Goal: Navigation & Orientation: Find specific page/section

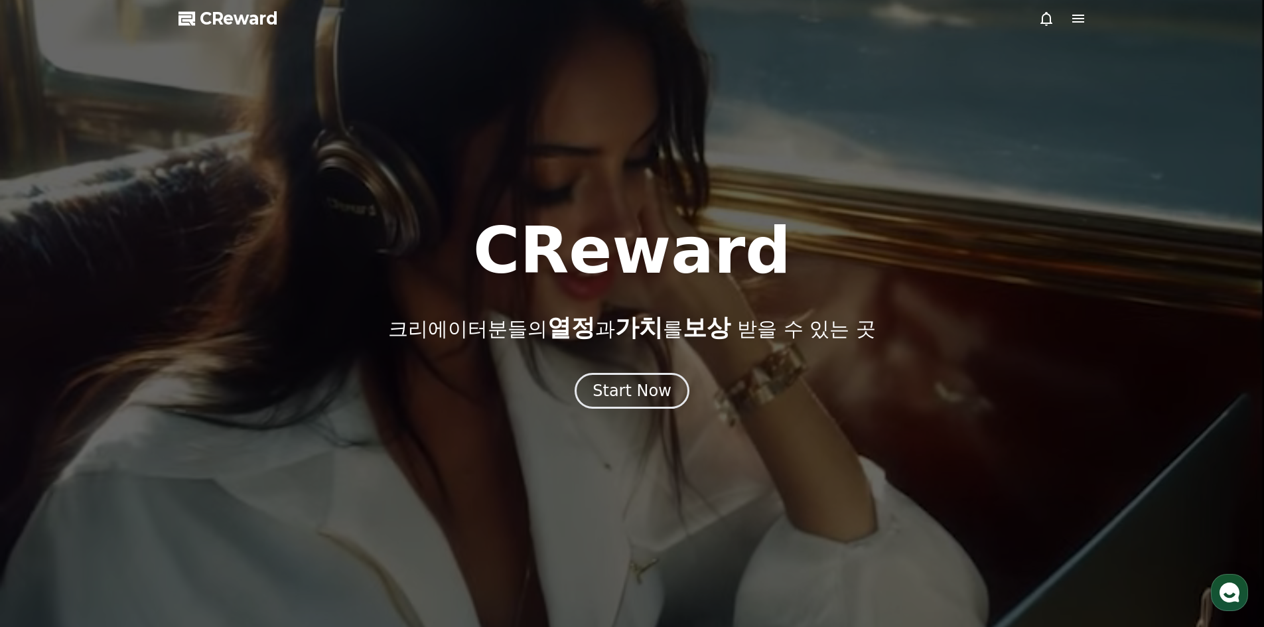
click at [1077, 32] on div at bounding box center [632, 313] width 1264 height 627
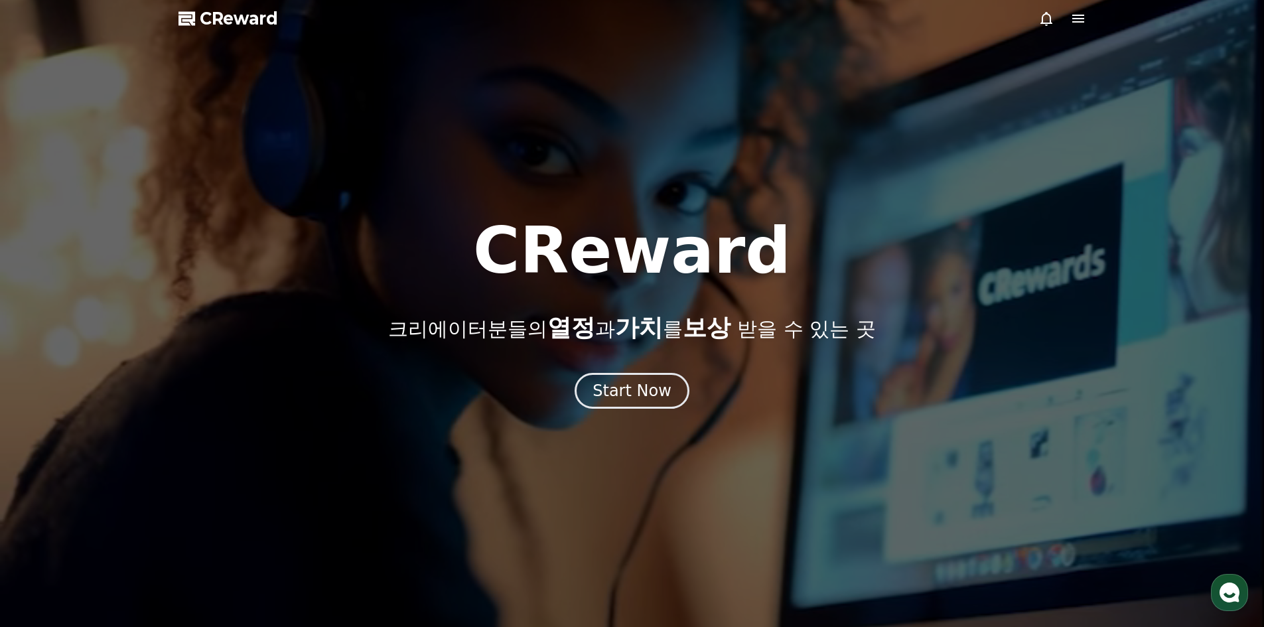
click at [1083, 24] on icon at bounding box center [1079, 19] width 16 height 16
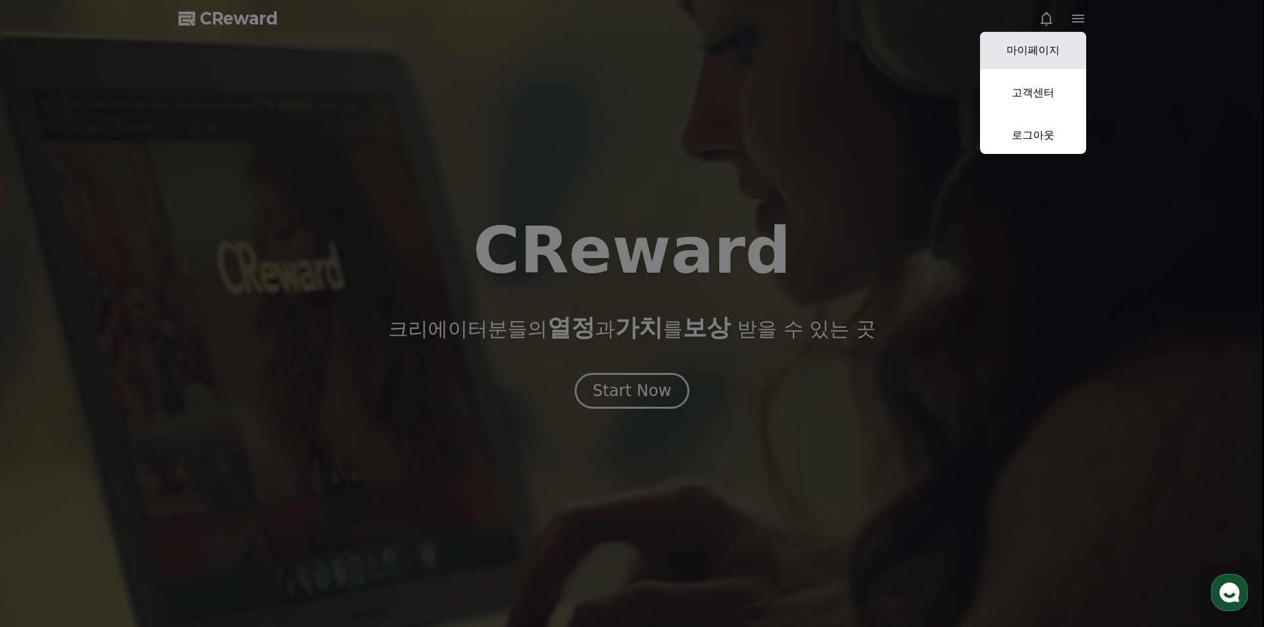
click at [1040, 55] on link "마이페이지" at bounding box center [1033, 50] width 106 height 37
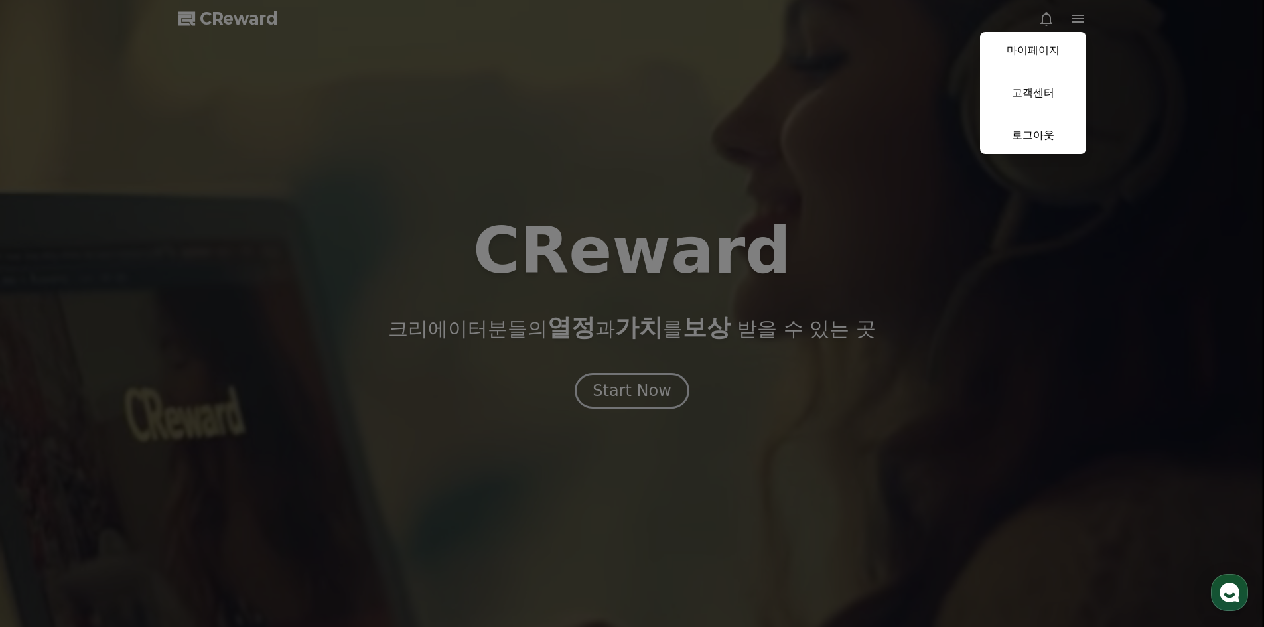
select select "**********"
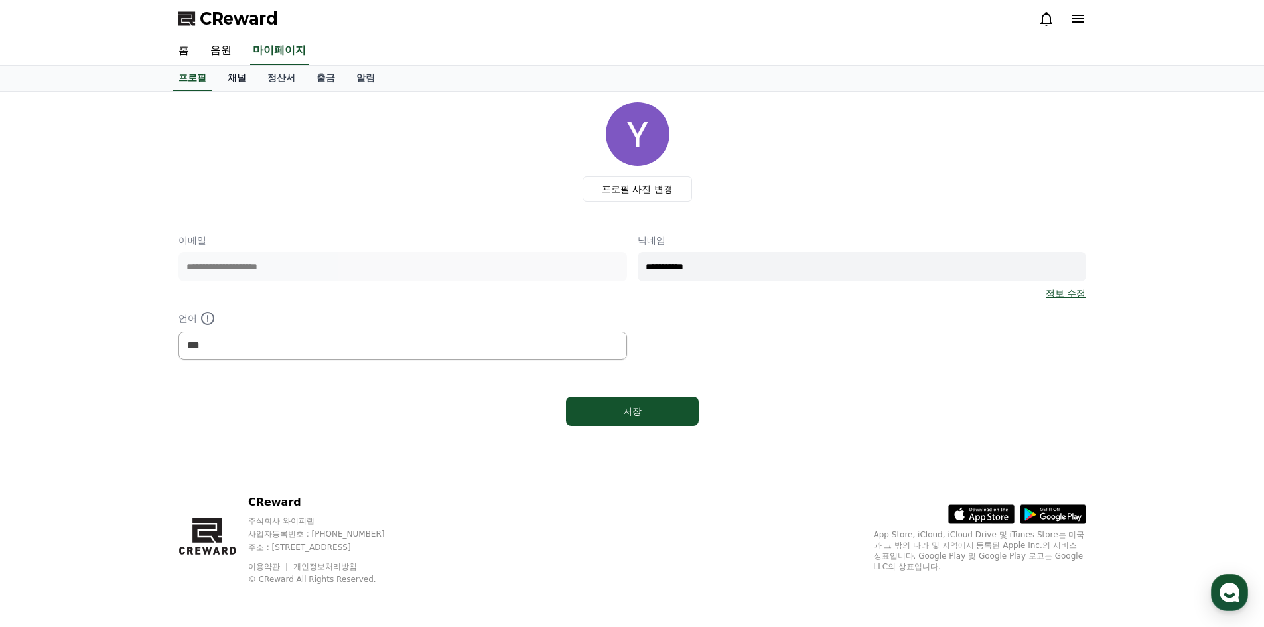
click at [237, 80] on link "채널" at bounding box center [237, 78] width 40 height 25
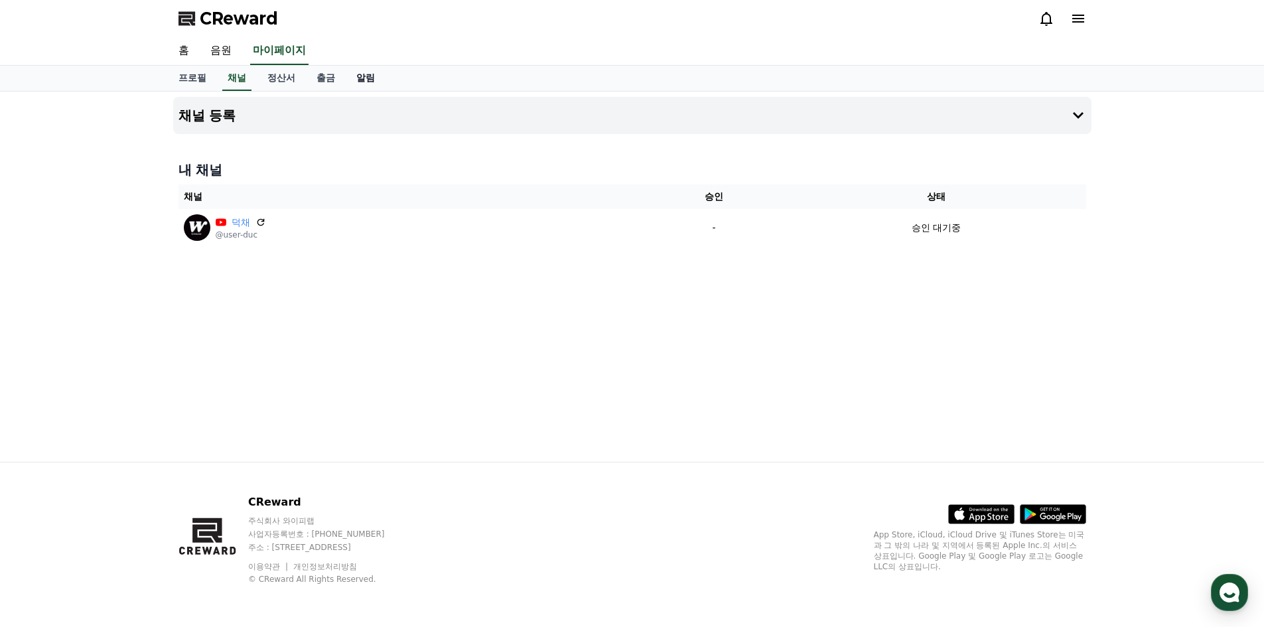
click at [358, 84] on link "알림" at bounding box center [366, 78] width 40 height 25
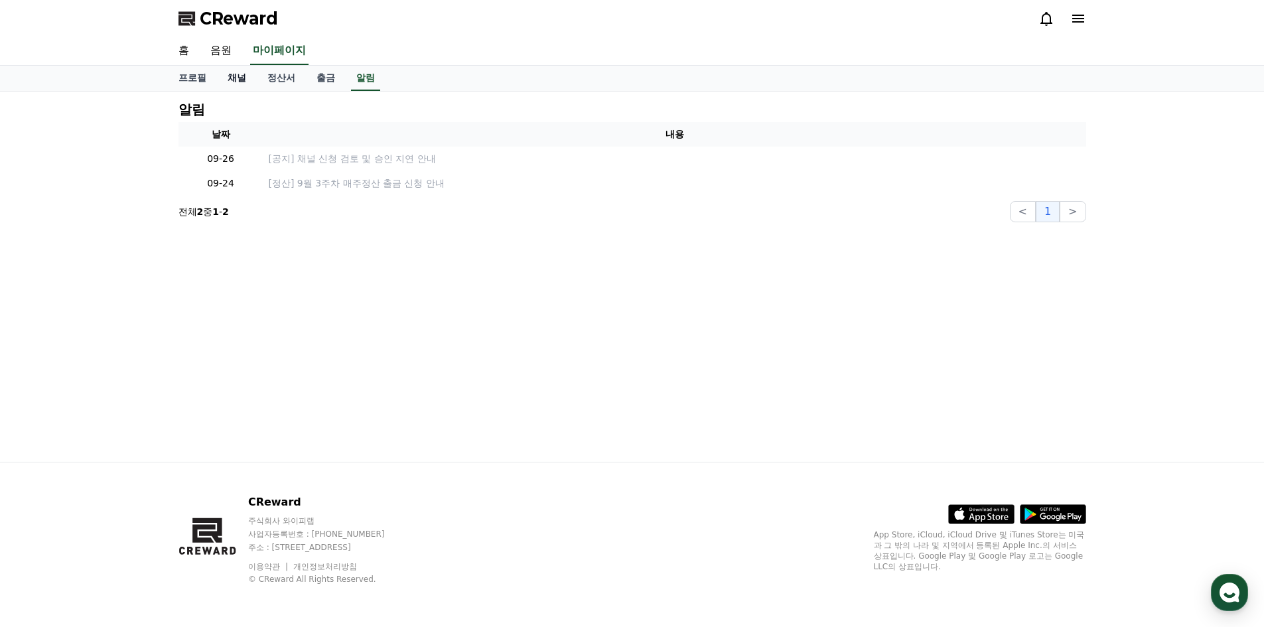
click at [236, 81] on link "채널" at bounding box center [237, 78] width 40 height 25
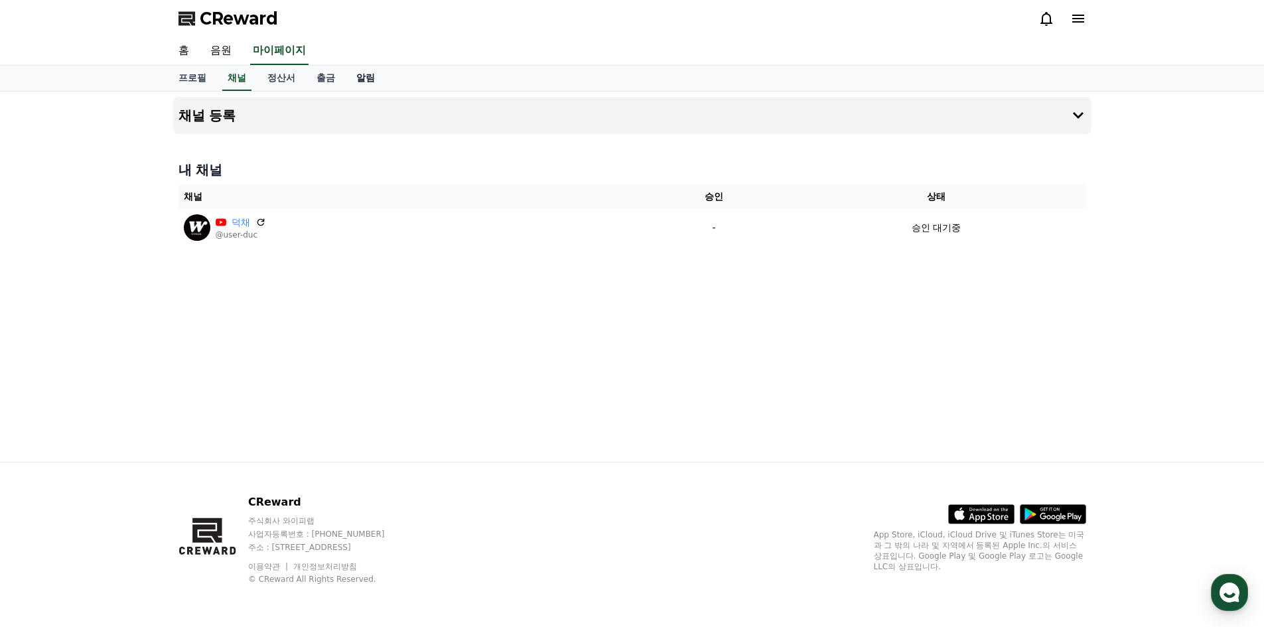
click at [358, 80] on link "알림" at bounding box center [366, 78] width 40 height 25
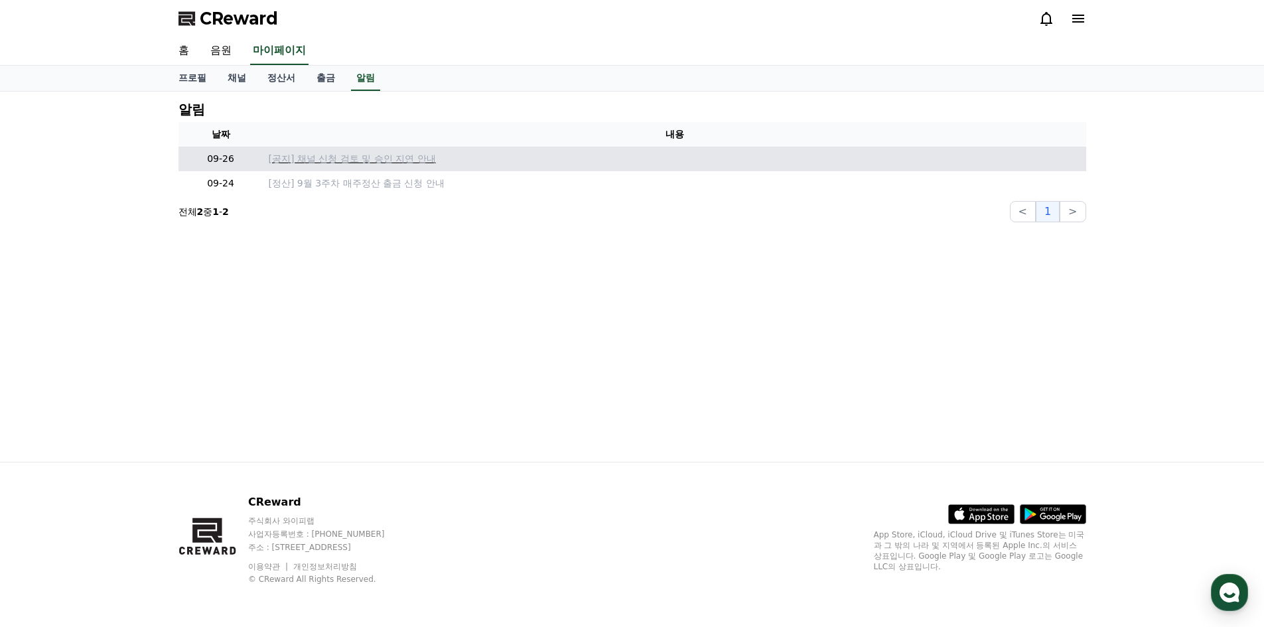
click at [381, 161] on p "[공지] 채널 신청 검토 및 승인 지연 안내" at bounding box center [675, 159] width 812 height 14
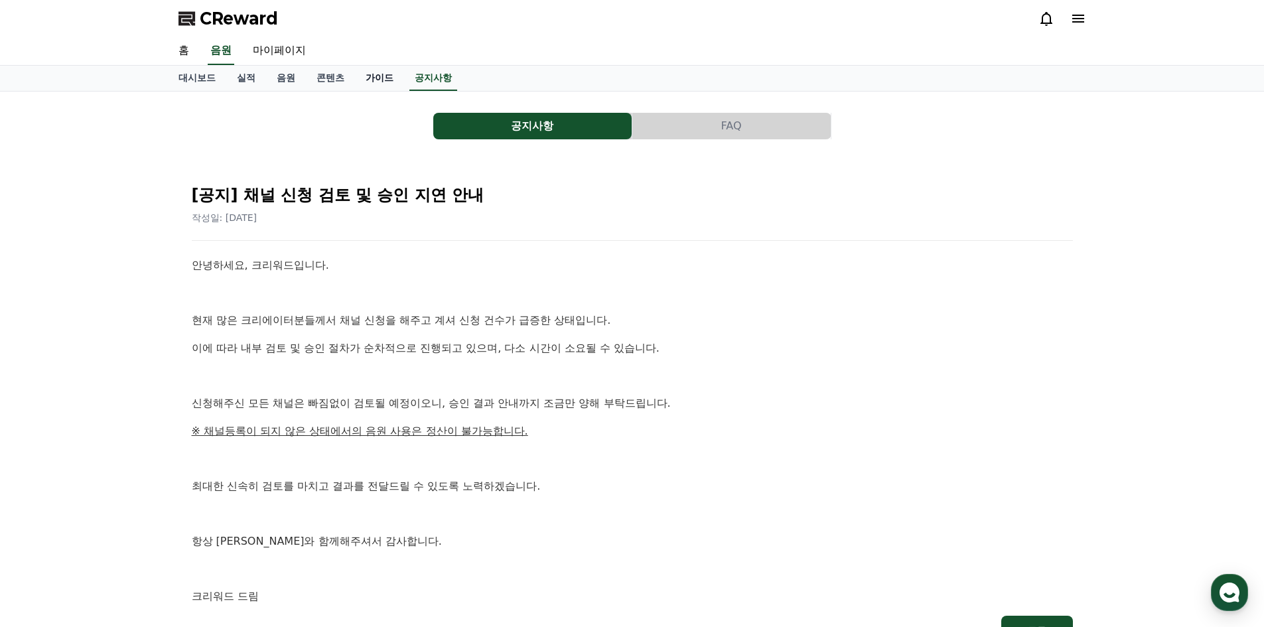
click at [379, 80] on link "가이드" at bounding box center [379, 78] width 49 height 25
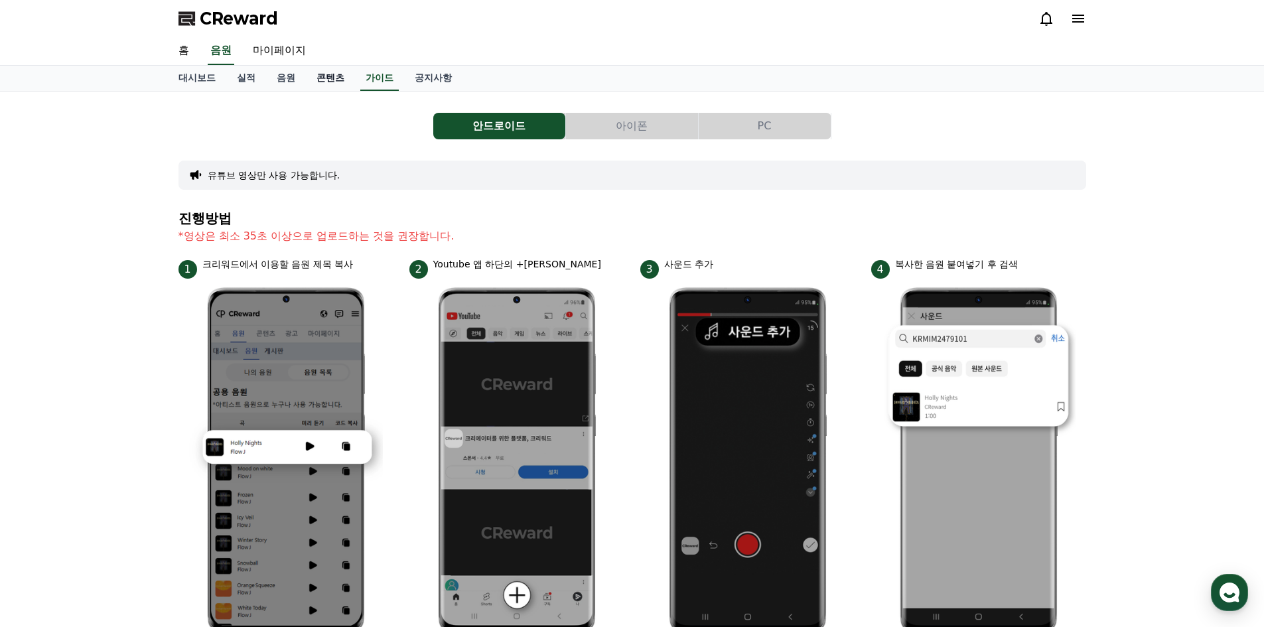
click at [313, 83] on link "콘텐츠" at bounding box center [330, 78] width 49 height 25
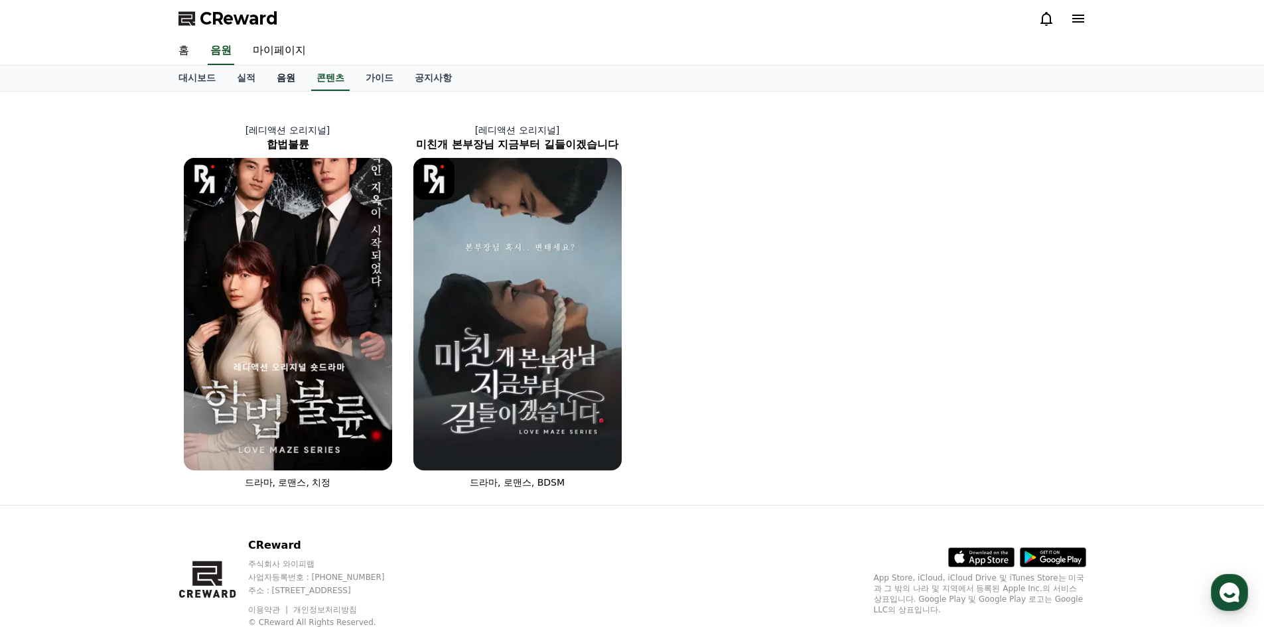
click at [282, 86] on link "음원" at bounding box center [286, 78] width 40 height 25
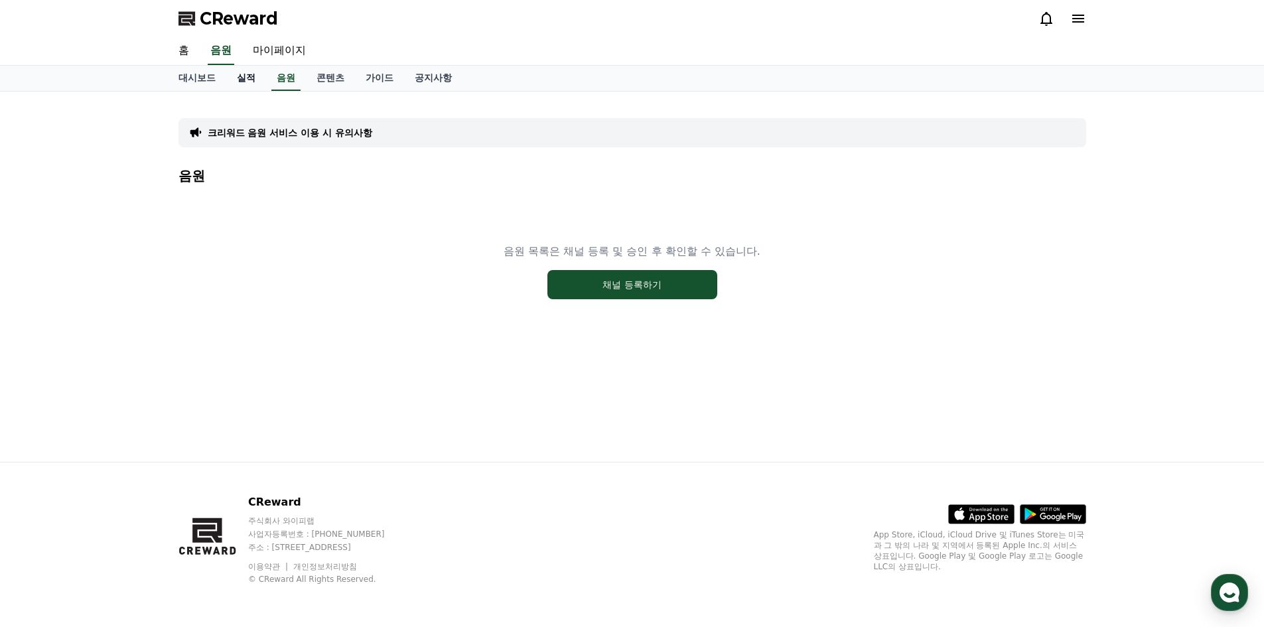
click at [255, 81] on link "실적" at bounding box center [246, 78] width 40 height 25
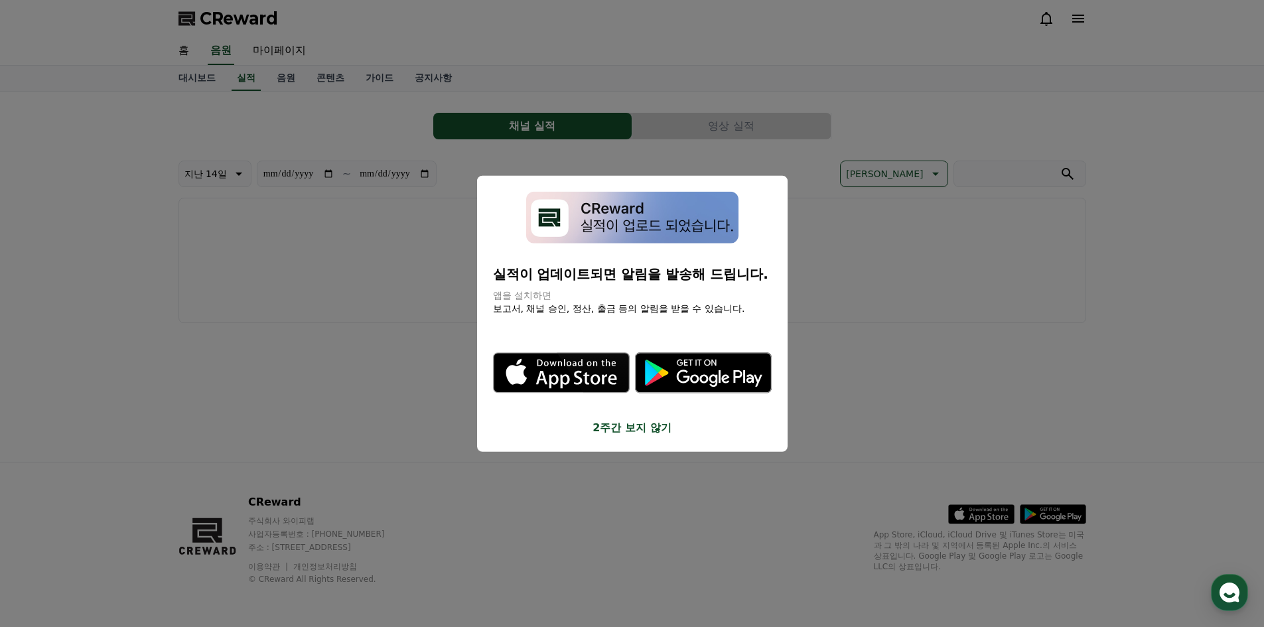
click at [883, 252] on button "close modal" at bounding box center [632, 313] width 1264 height 627
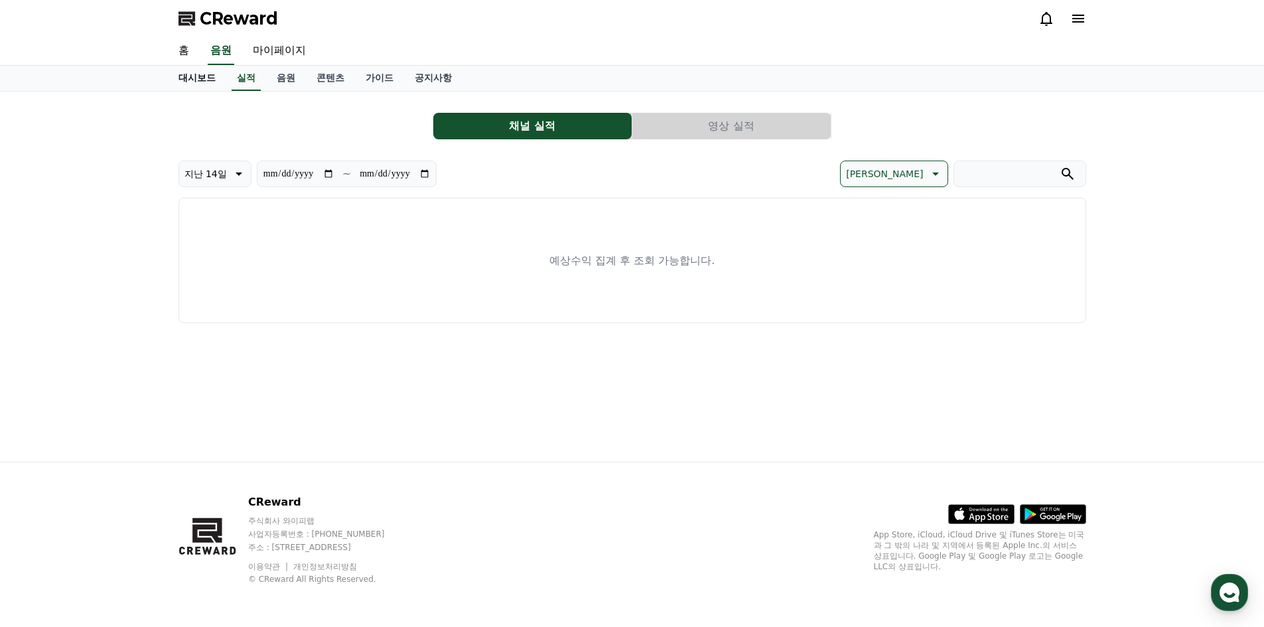
click at [196, 80] on link "대시보드" at bounding box center [197, 78] width 58 height 25
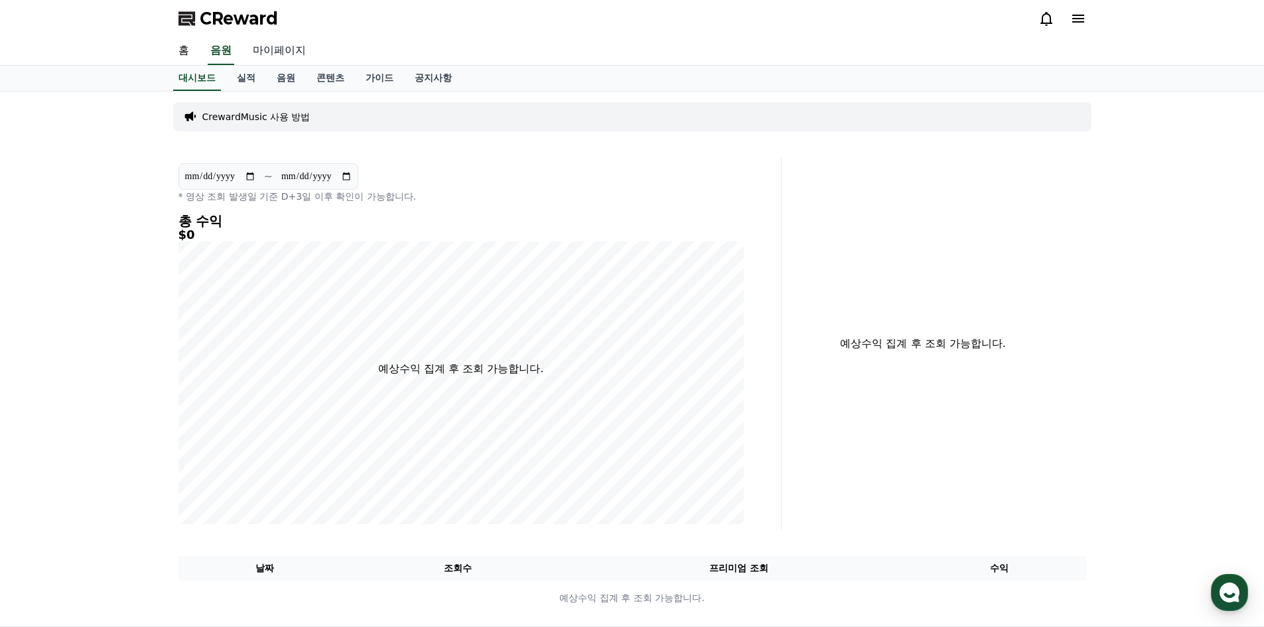
click at [280, 57] on link "마이페이지" at bounding box center [279, 51] width 74 height 28
select select "**********"
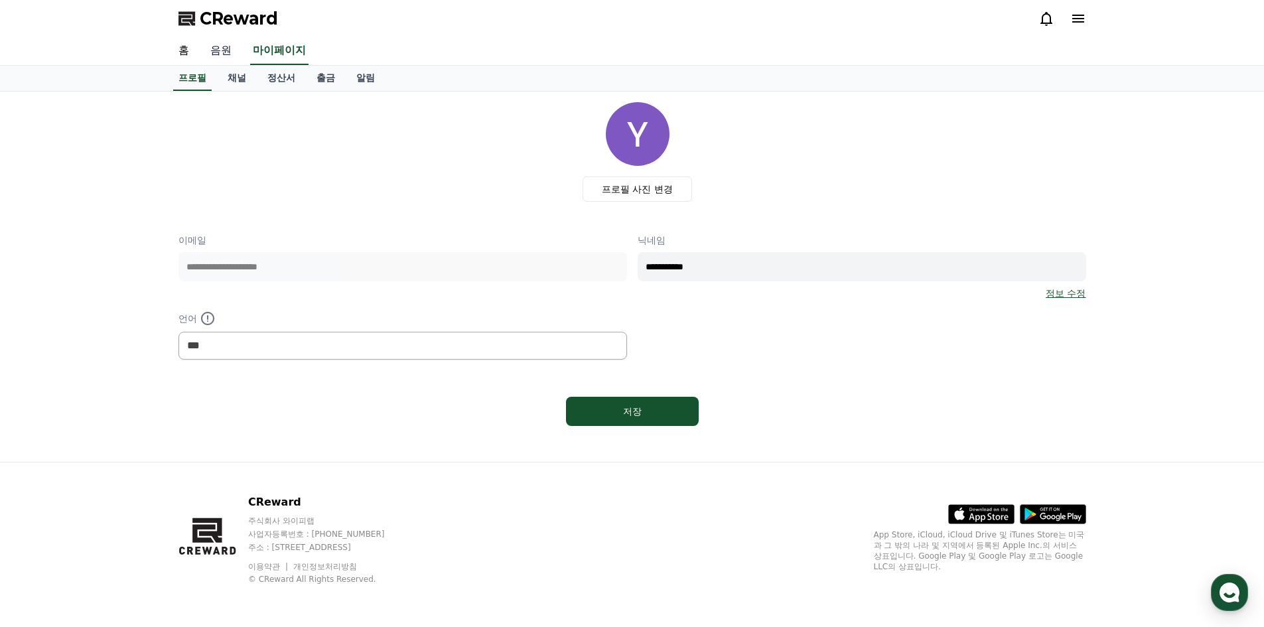
click at [232, 58] on link "음원" at bounding box center [221, 51] width 42 height 28
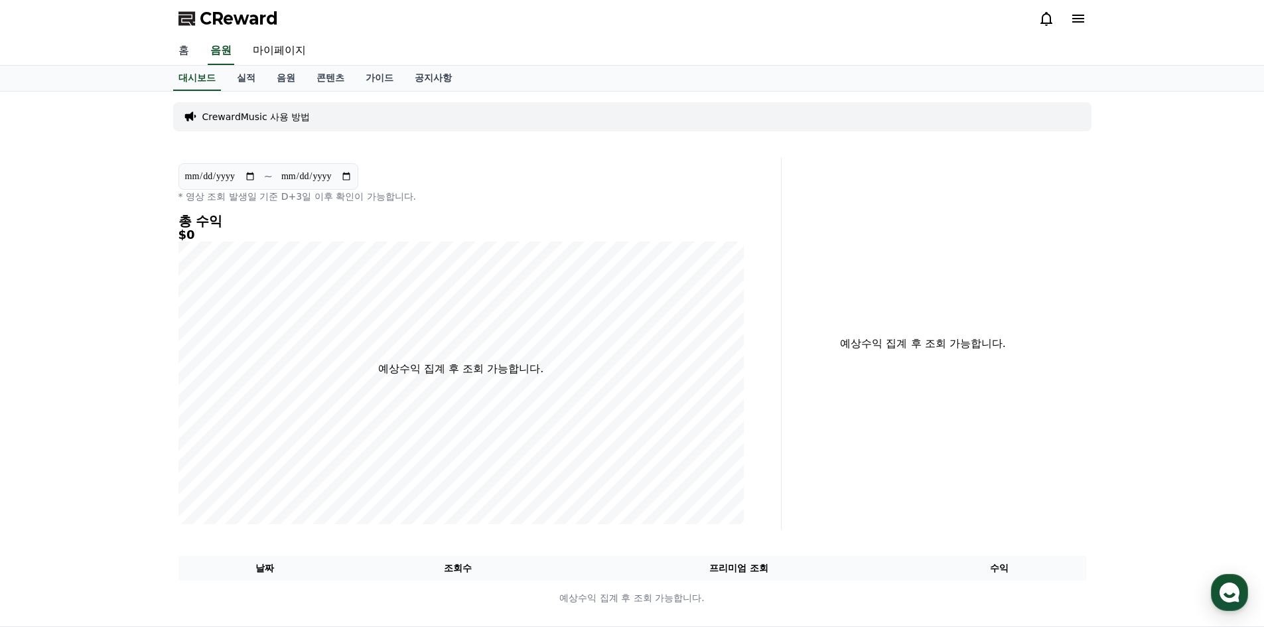
click at [181, 52] on link "홈" at bounding box center [184, 51] width 32 height 28
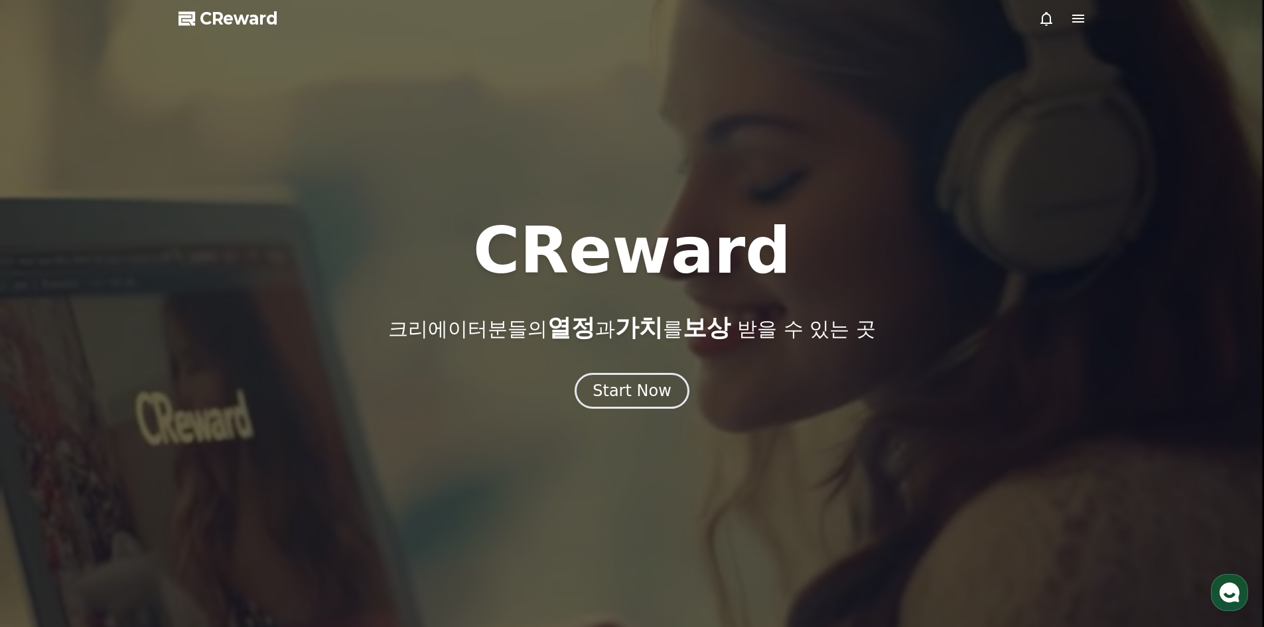
click at [1083, 12] on icon at bounding box center [1079, 19] width 16 height 16
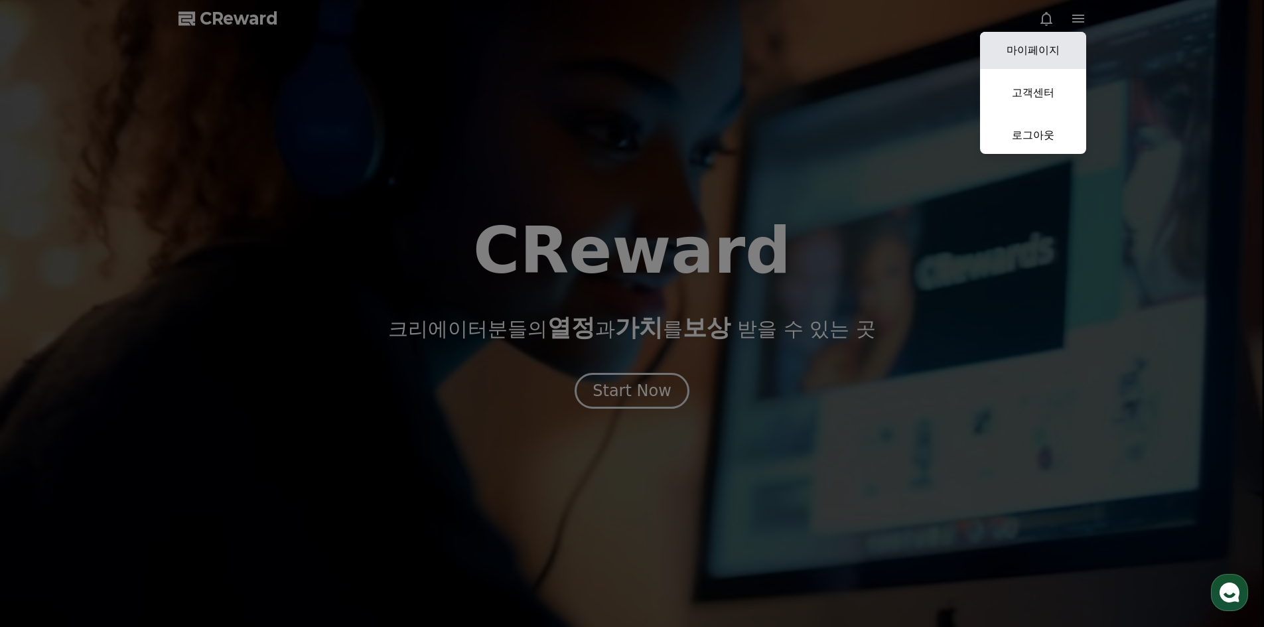
click at [1053, 38] on link "마이페이지" at bounding box center [1033, 50] width 106 height 37
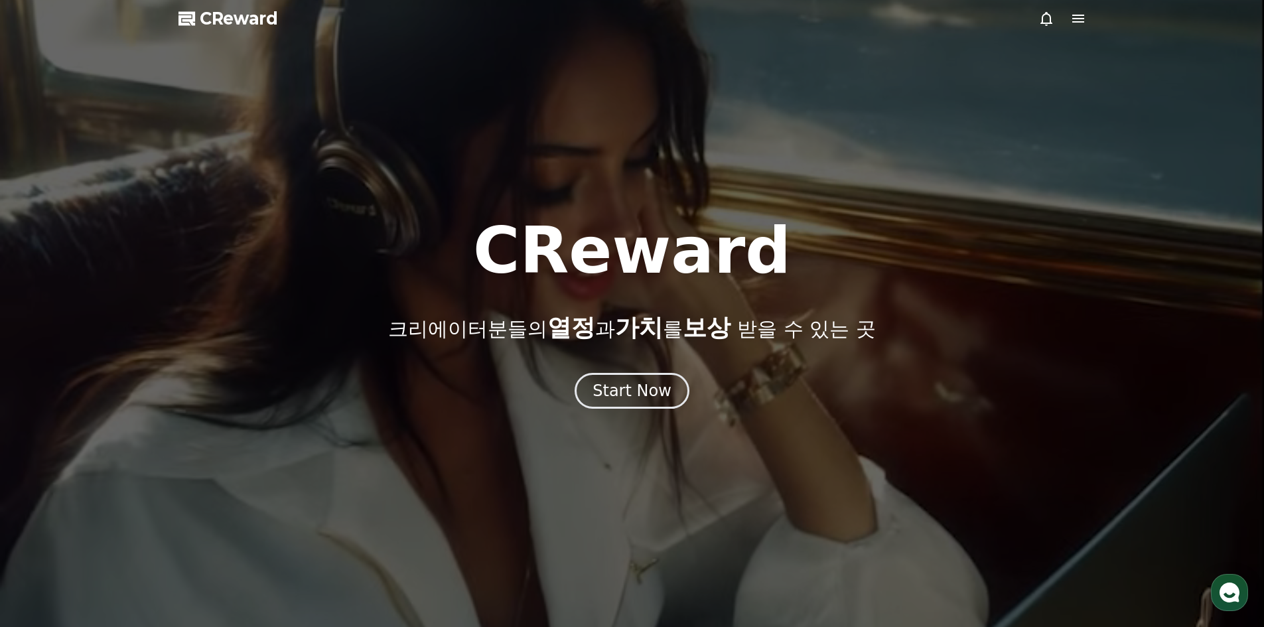
select select "**********"
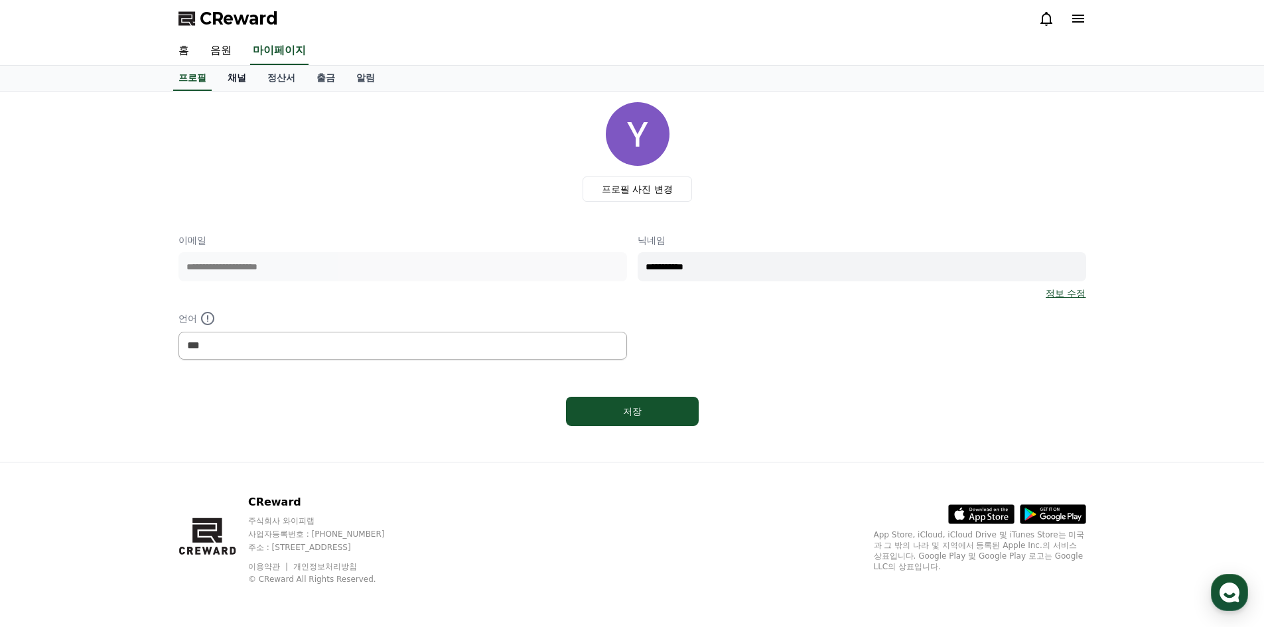
click at [249, 79] on link "채널" at bounding box center [237, 78] width 40 height 25
